Goal: Find specific page/section: Find specific page/section

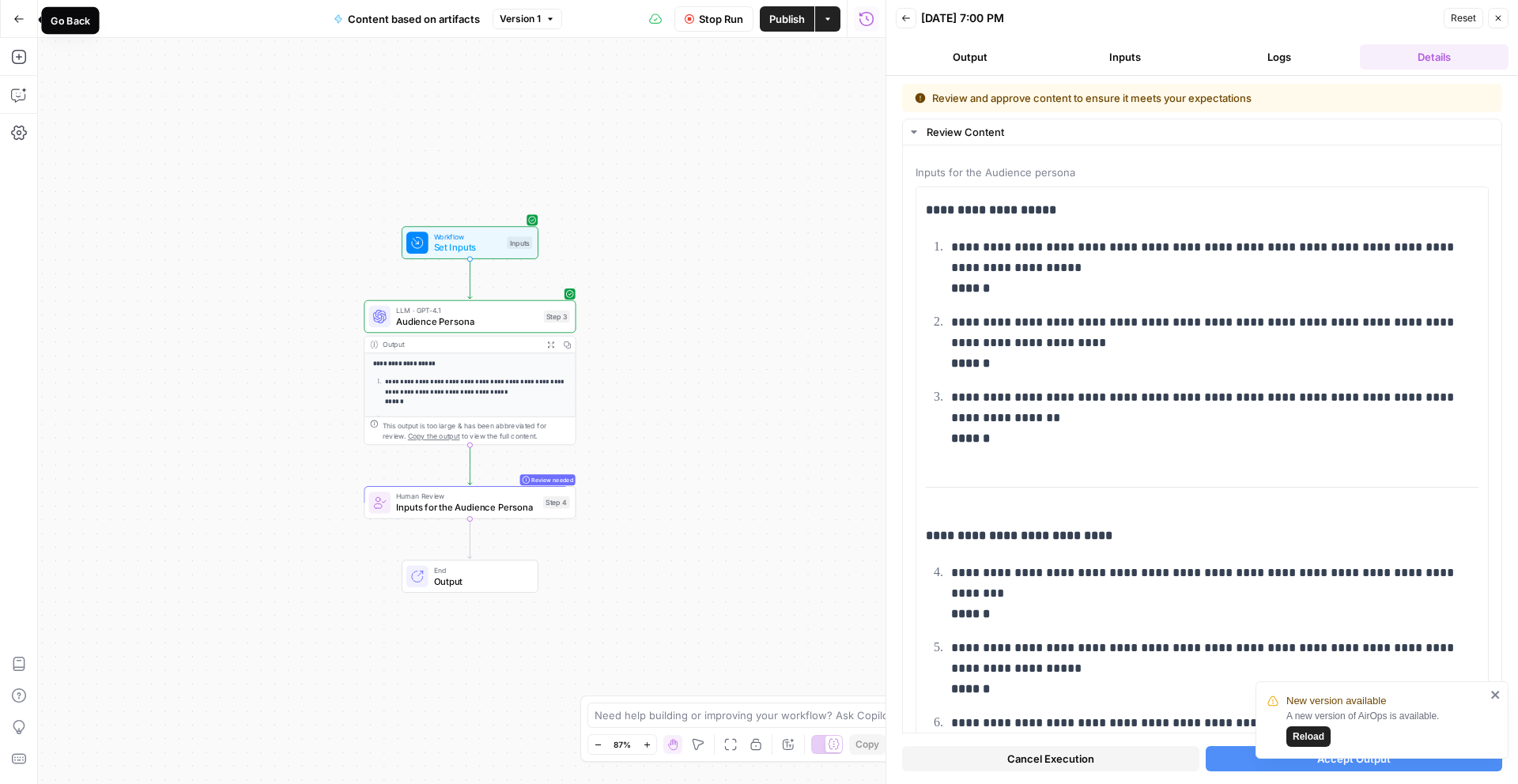
click at [9, 20] on button "Go Back" at bounding box center [19, 19] width 29 height 29
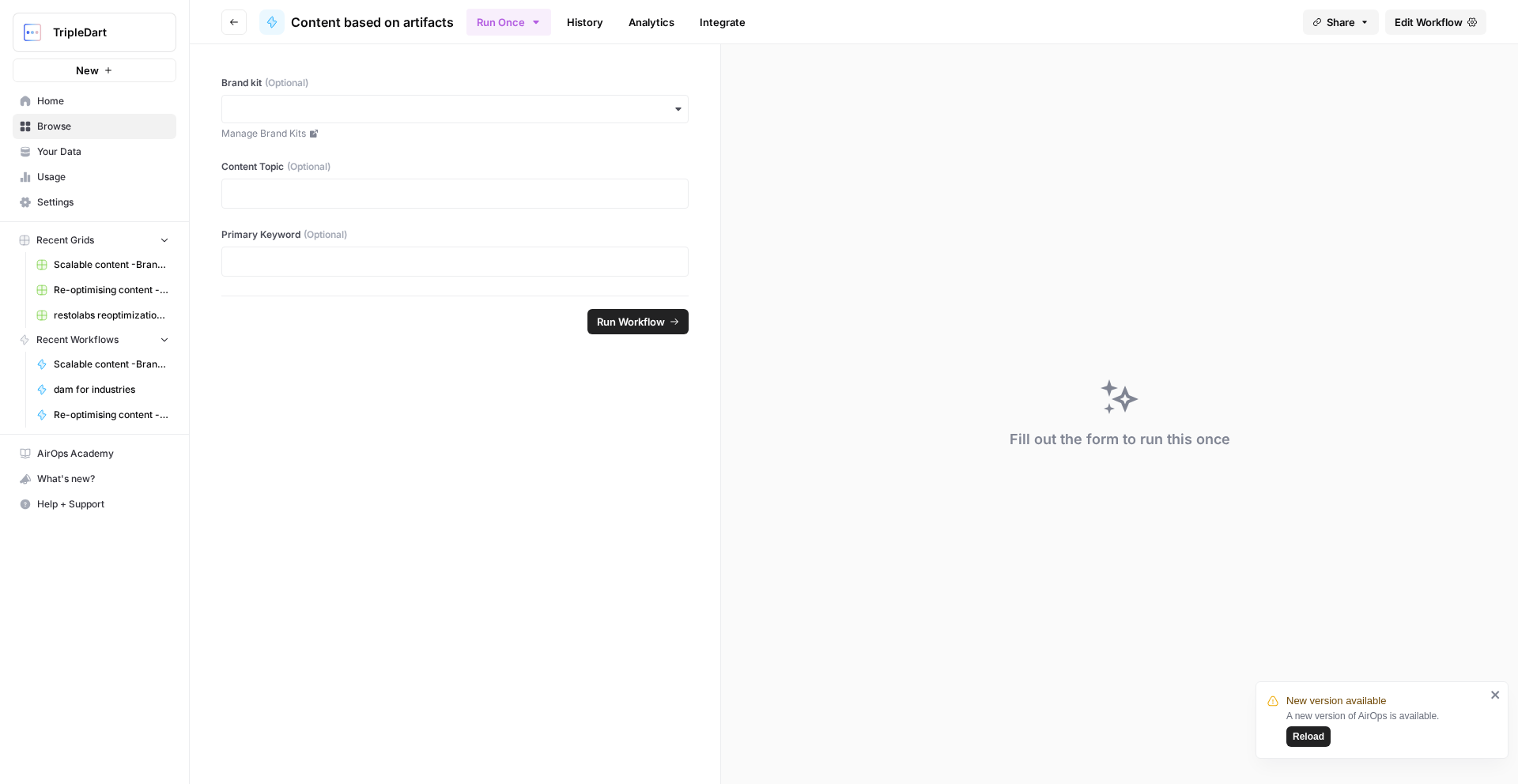
click at [75, 111] on link "Home" at bounding box center [94, 101] width 163 height 25
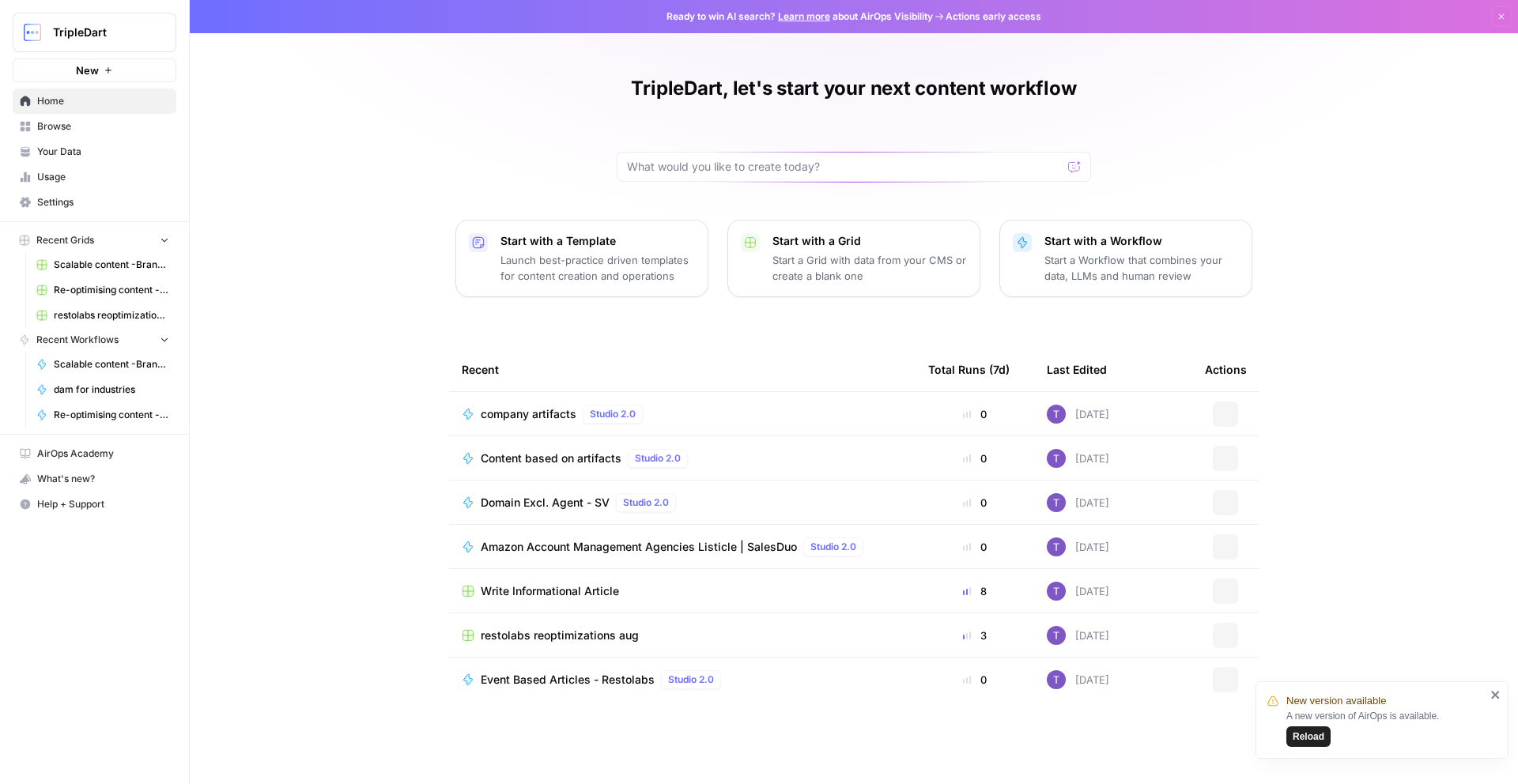
click at [106, 135] on link "Browse" at bounding box center [94, 126] width 163 height 25
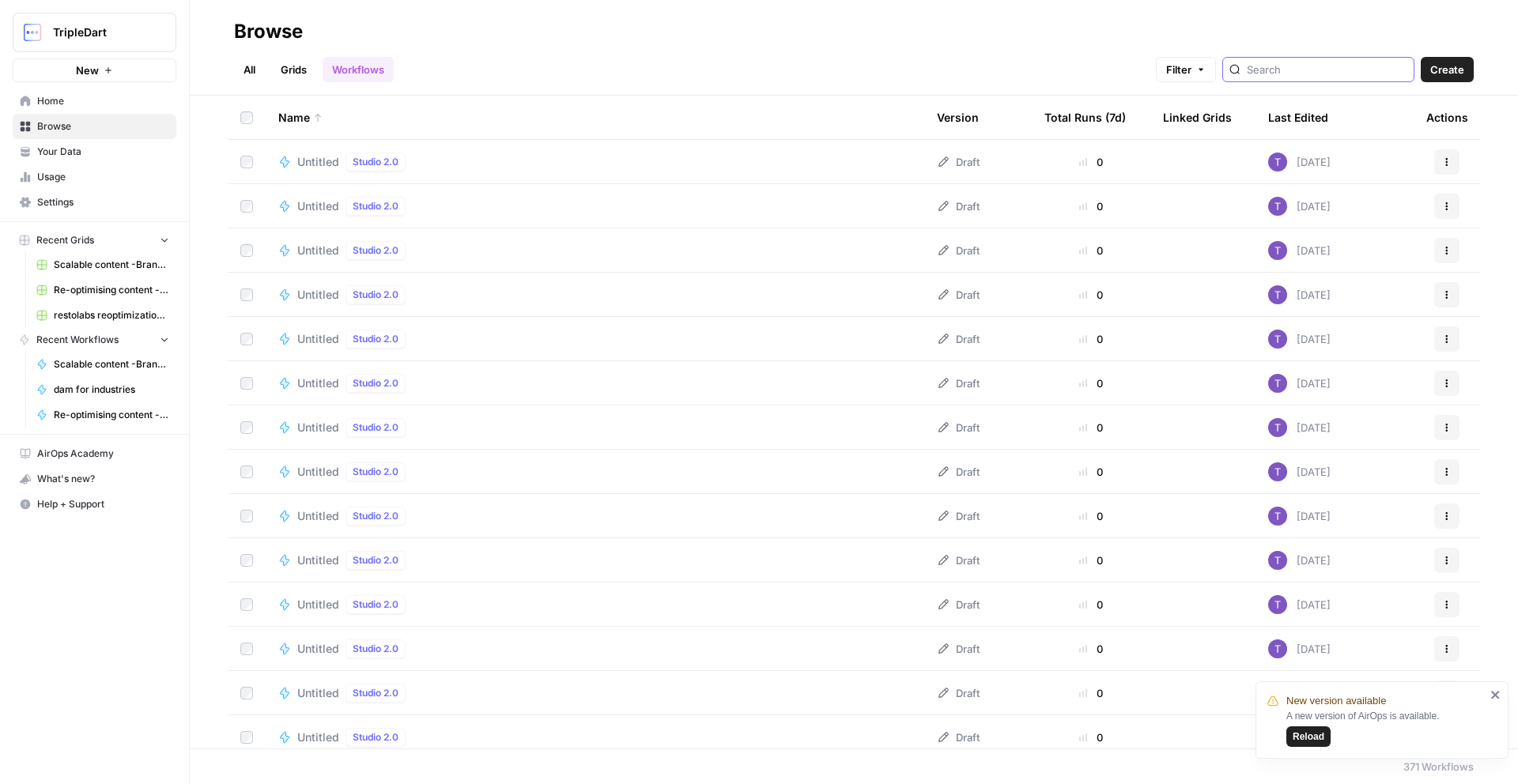
click at [1290, 77] on input "search" at bounding box center [1327, 70] width 161 height 16
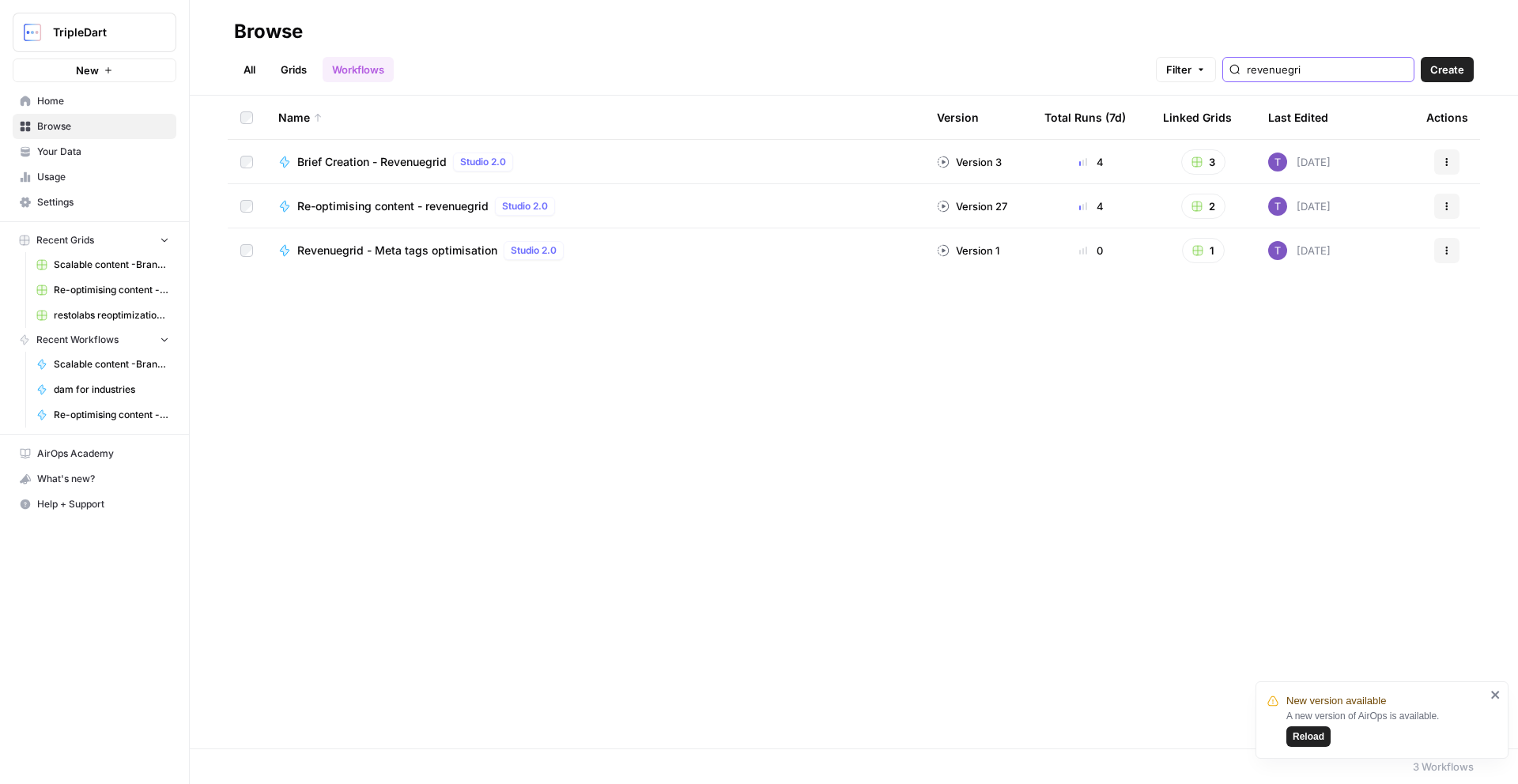
type input "revenuegri"
click at [367, 211] on span "Re-optimising content - revenuegrid" at bounding box center [393, 206] width 191 height 16
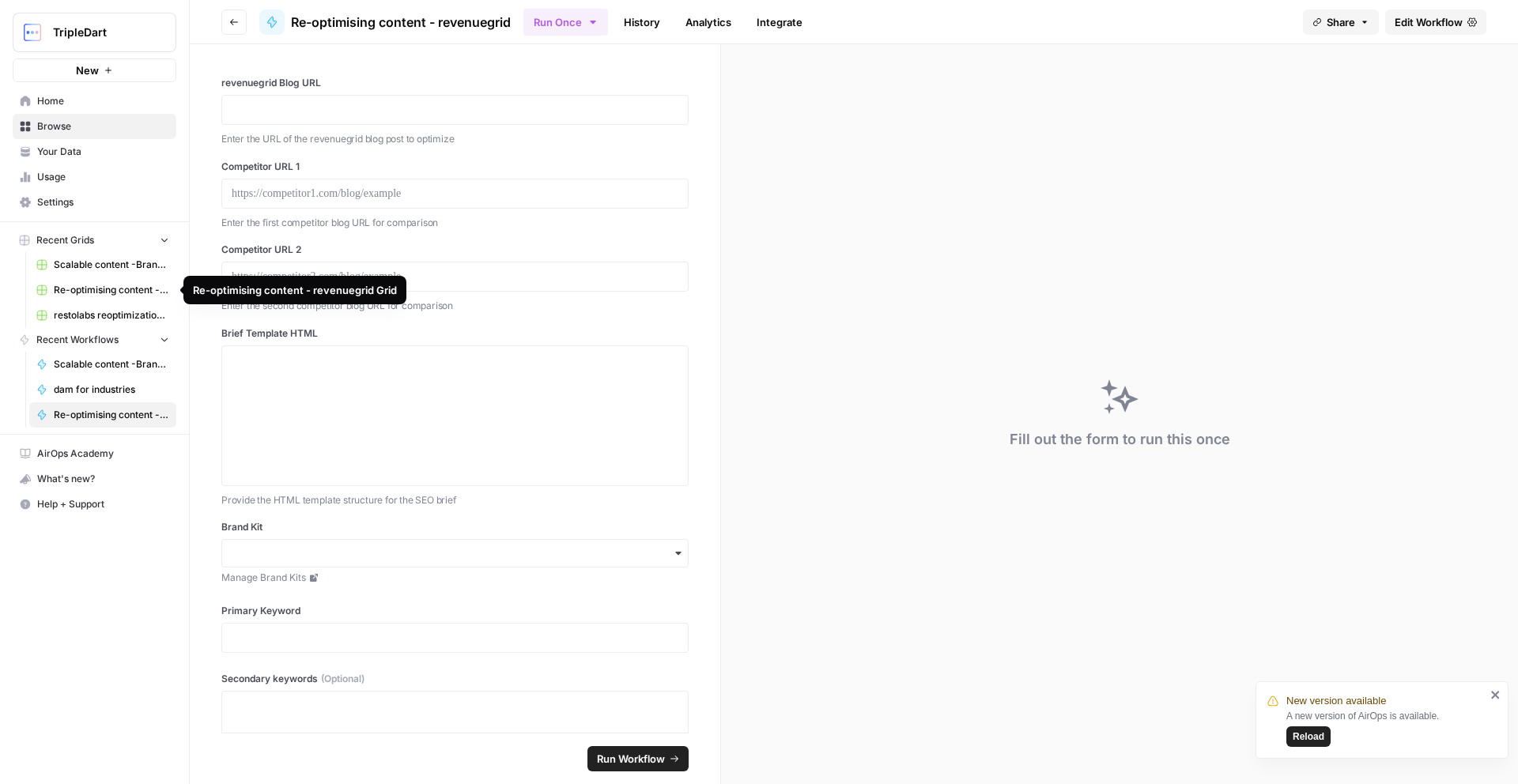
click at [107, 293] on span "Re-optimising content - revenuegrid Grid" at bounding box center [111, 290] width 115 height 14
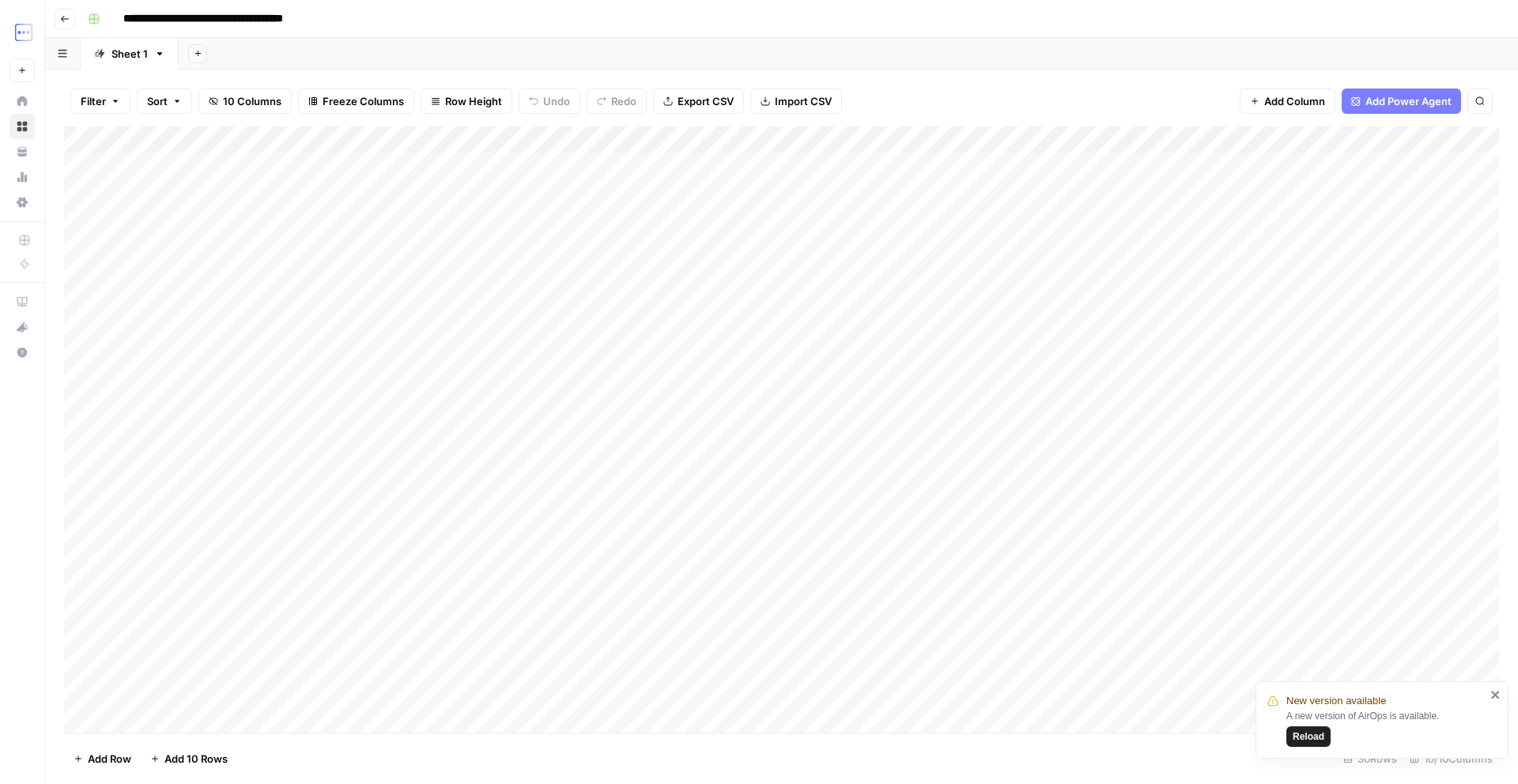
scroll to position [252, 0]
click at [1497, 696] on icon "close" at bounding box center [1495, 695] width 8 height 8
